Goal: Transaction & Acquisition: Purchase product/service

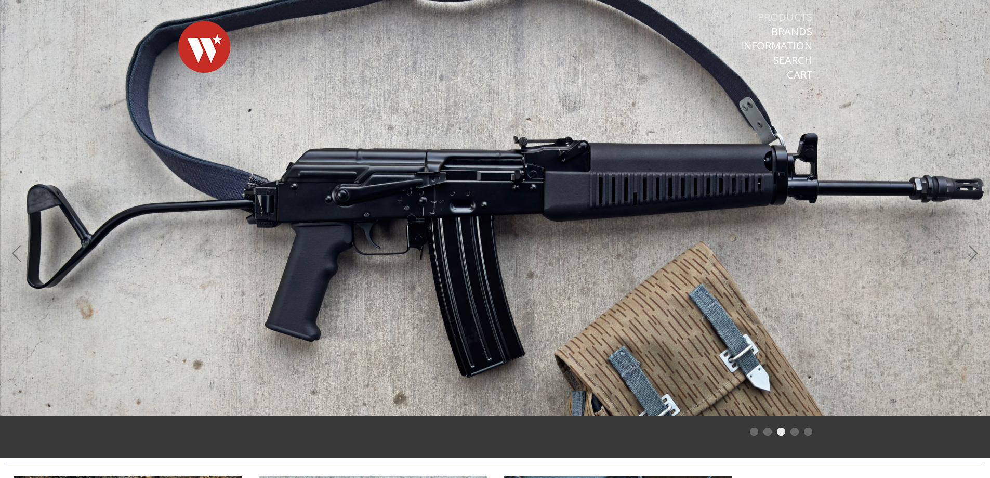
click at [781, 19] on link "Products" at bounding box center [785, 17] width 55 height 14
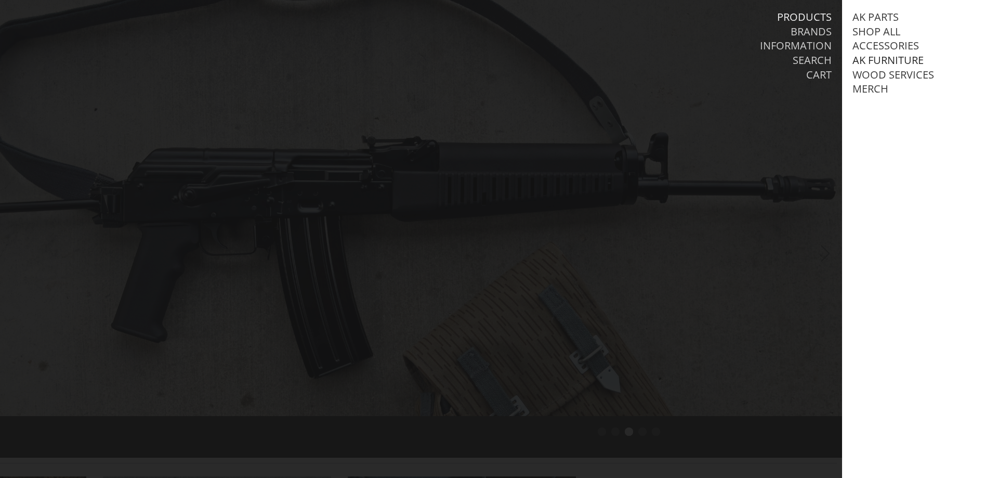
click at [878, 60] on link "AK Furniture" at bounding box center [887, 61] width 71 height 14
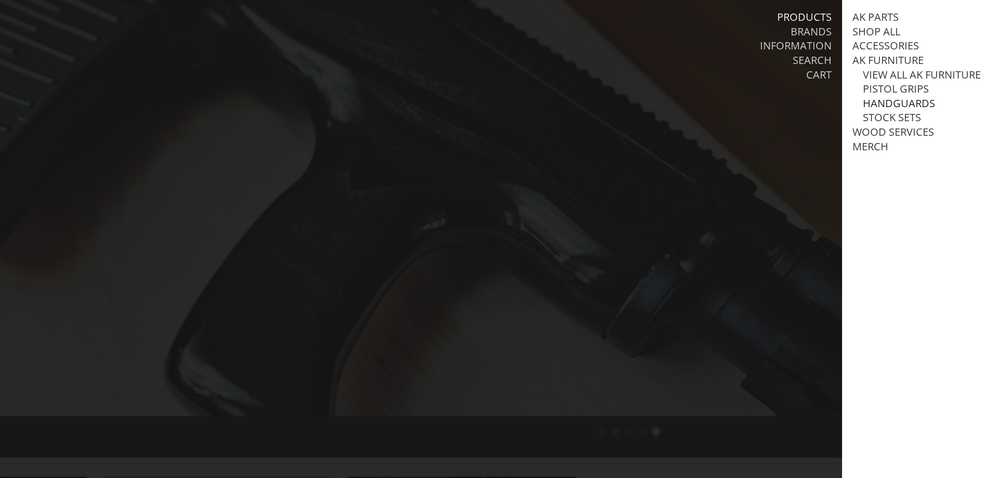
click at [873, 110] on link "Handguards" at bounding box center [899, 104] width 72 height 14
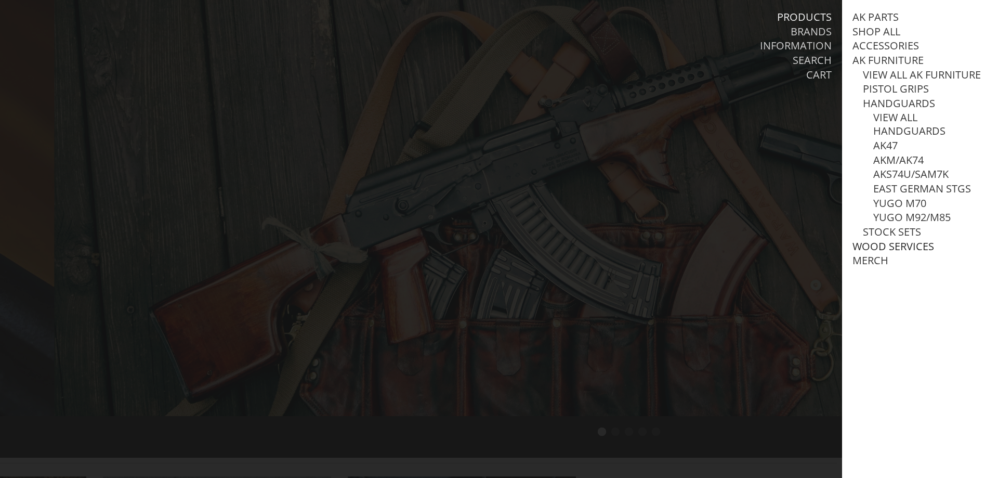
click at [924, 253] on link "Wood Services" at bounding box center [893, 247] width 82 height 14
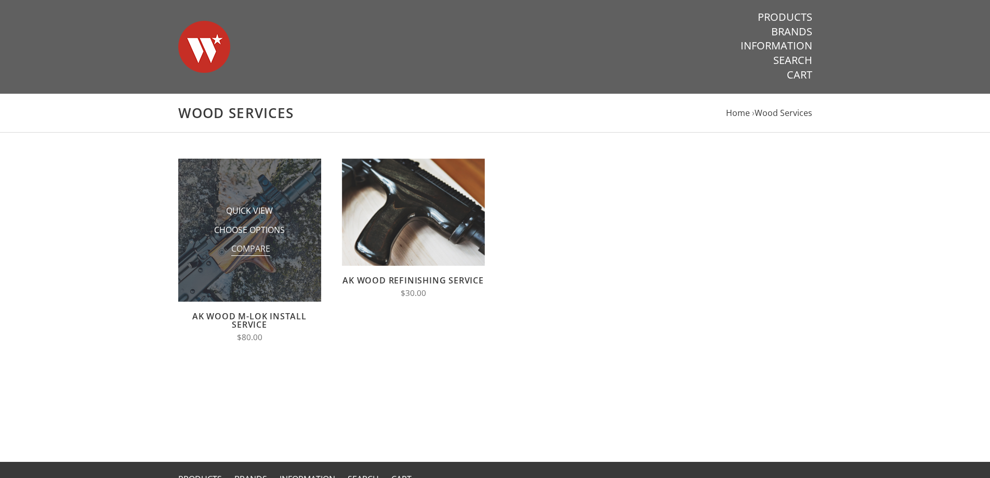
click at [246, 249] on span "Compare" at bounding box center [250, 249] width 39 height 13
click at [229, 252] on input "Compare" at bounding box center [229, 252] width 0 height 0
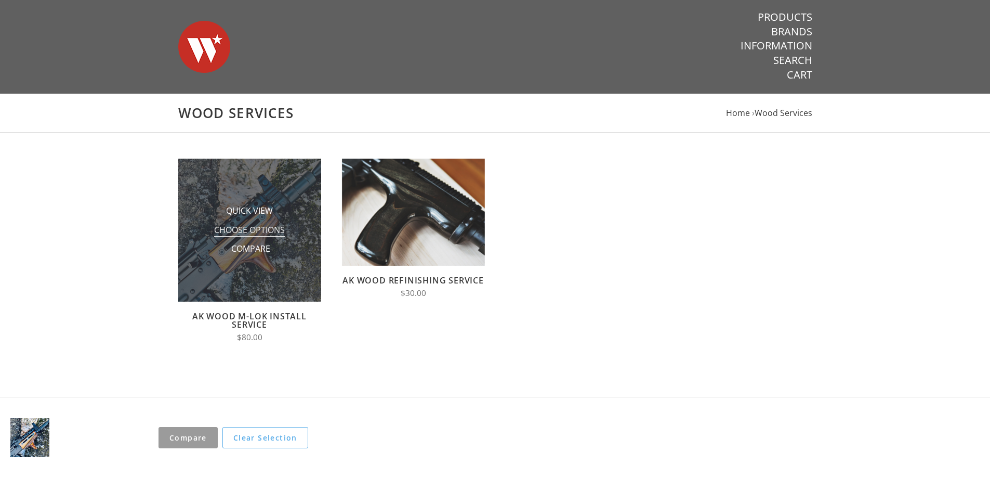
click at [242, 231] on span "Choose Options" at bounding box center [249, 230] width 71 height 13
